Goal: Task Accomplishment & Management: Manage account settings

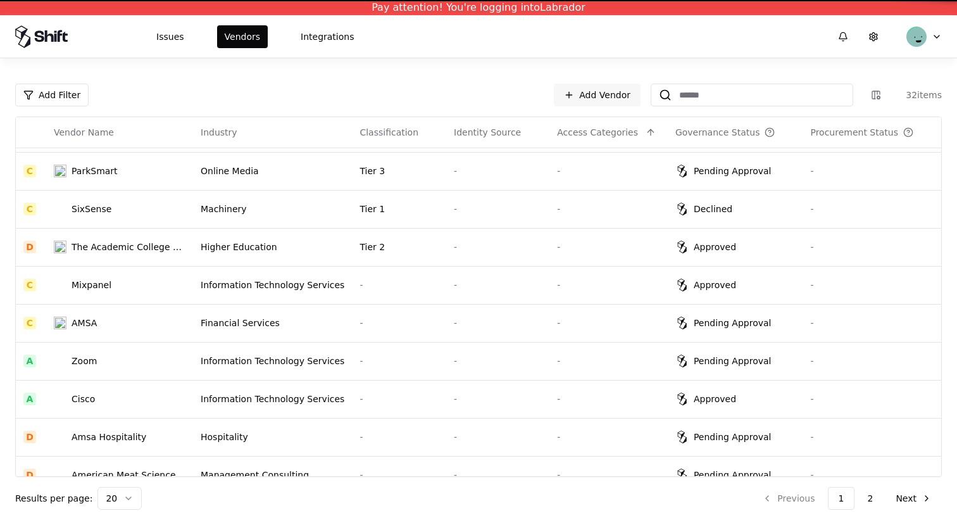
scroll to position [431, 0]
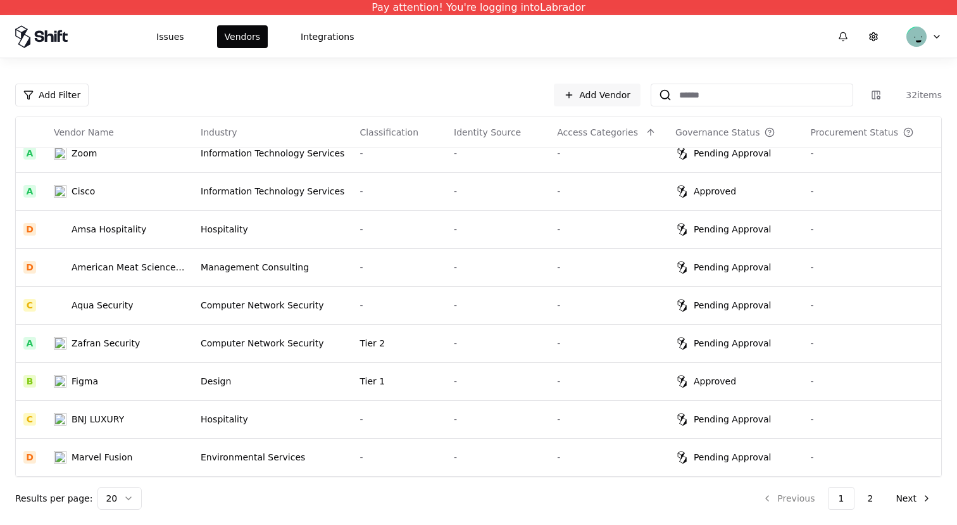
click at [932, 34] on html "Pay attention! You're logging into Labrador Issues Vendors Integrations Add Fil…" at bounding box center [478, 262] width 957 height 525
click at [858, 101] on div "Log out" at bounding box center [870, 99] width 135 height 25
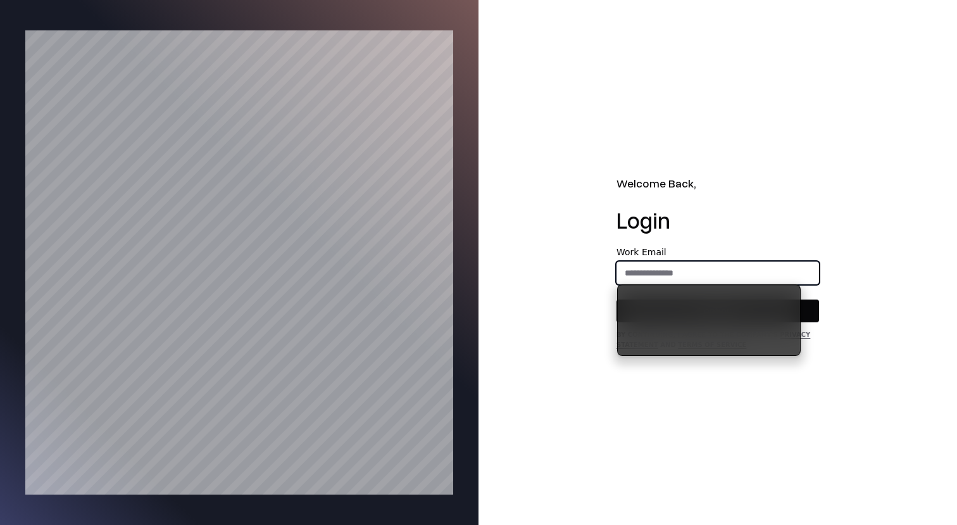
click at [717, 280] on input "email" at bounding box center [717, 272] width 201 height 23
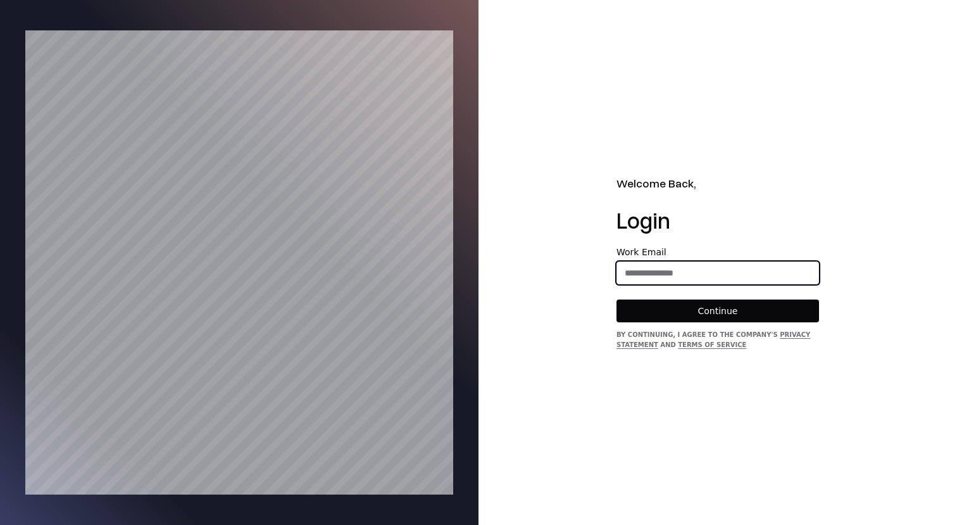
type input "**********"
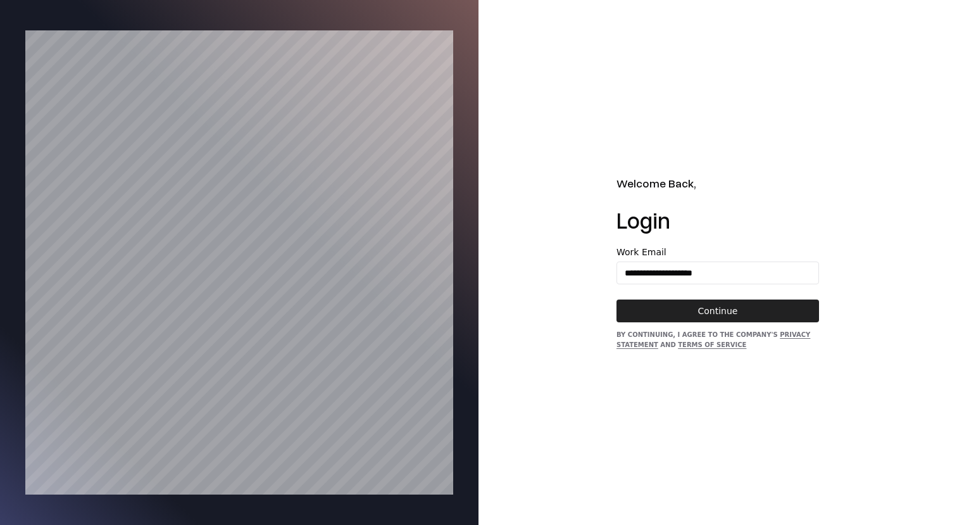
click at [723, 303] on button "Continue" at bounding box center [718, 310] width 203 height 23
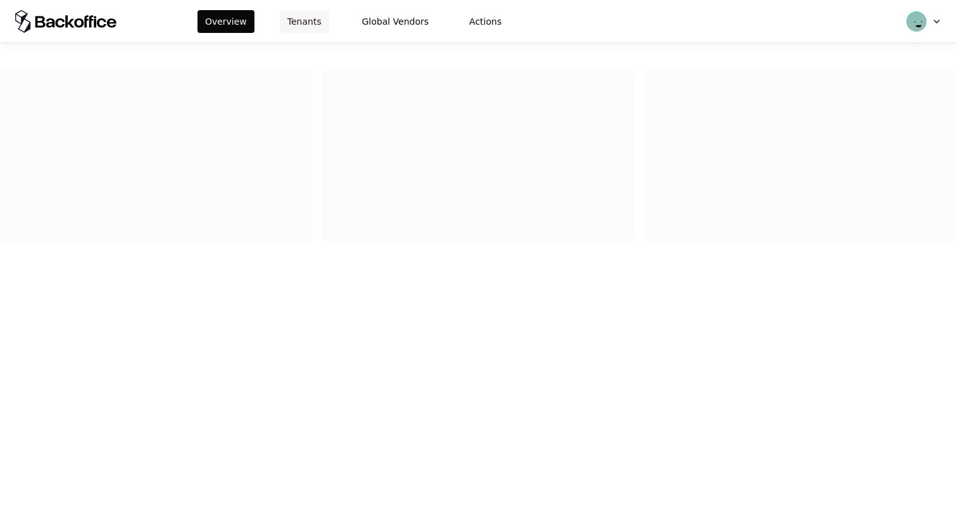
click at [301, 12] on button "Tenants" at bounding box center [304, 21] width 49 height 23
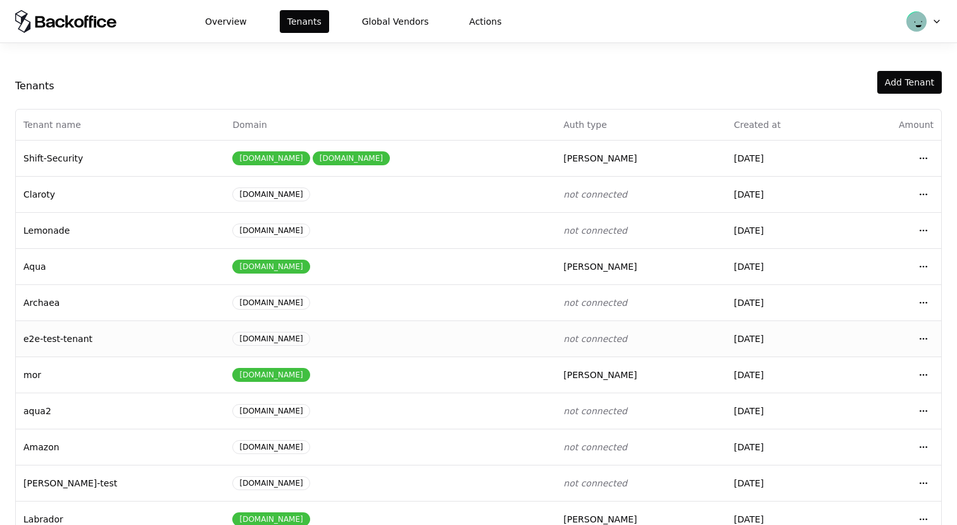
scroll to position [135, 0]
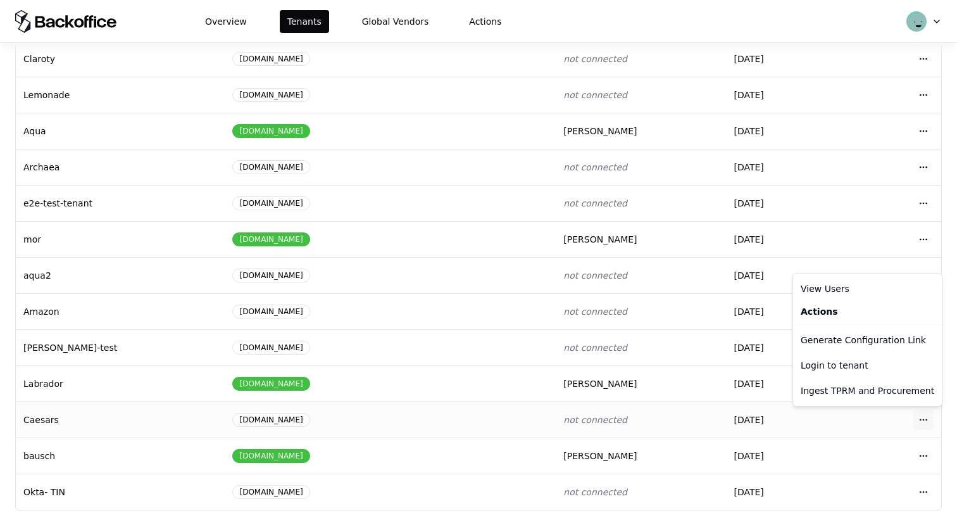
click at [918, 418] on html "Overview Tenants Global Vendors Actions Tenants Add Tenant Tenant name Domain A…" at bounding box center [478, 262] width 957 height 525
click at [870, 370] on div "Login to tenant" at bounding box center [868, 365] width 144 height 25
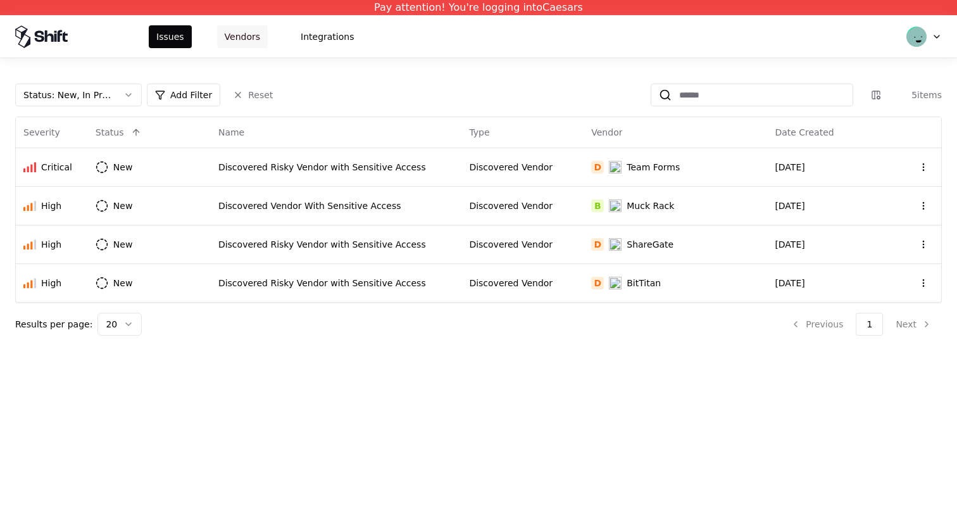
click at [228, 46] on button "Vendors" at bounding box center [242, 36] width 51 height 23
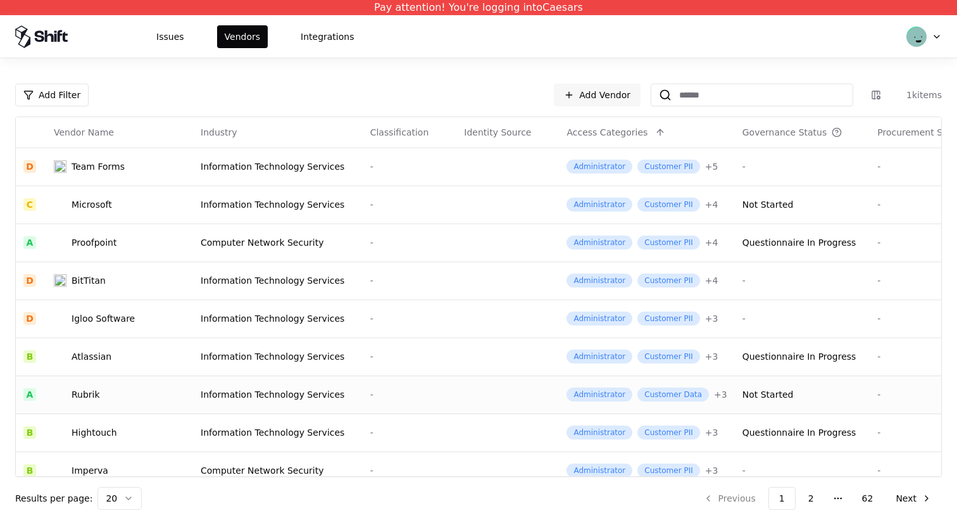
scroll to position [431, 0]
